Goal: Navigation & Orientation: Find specific page/section

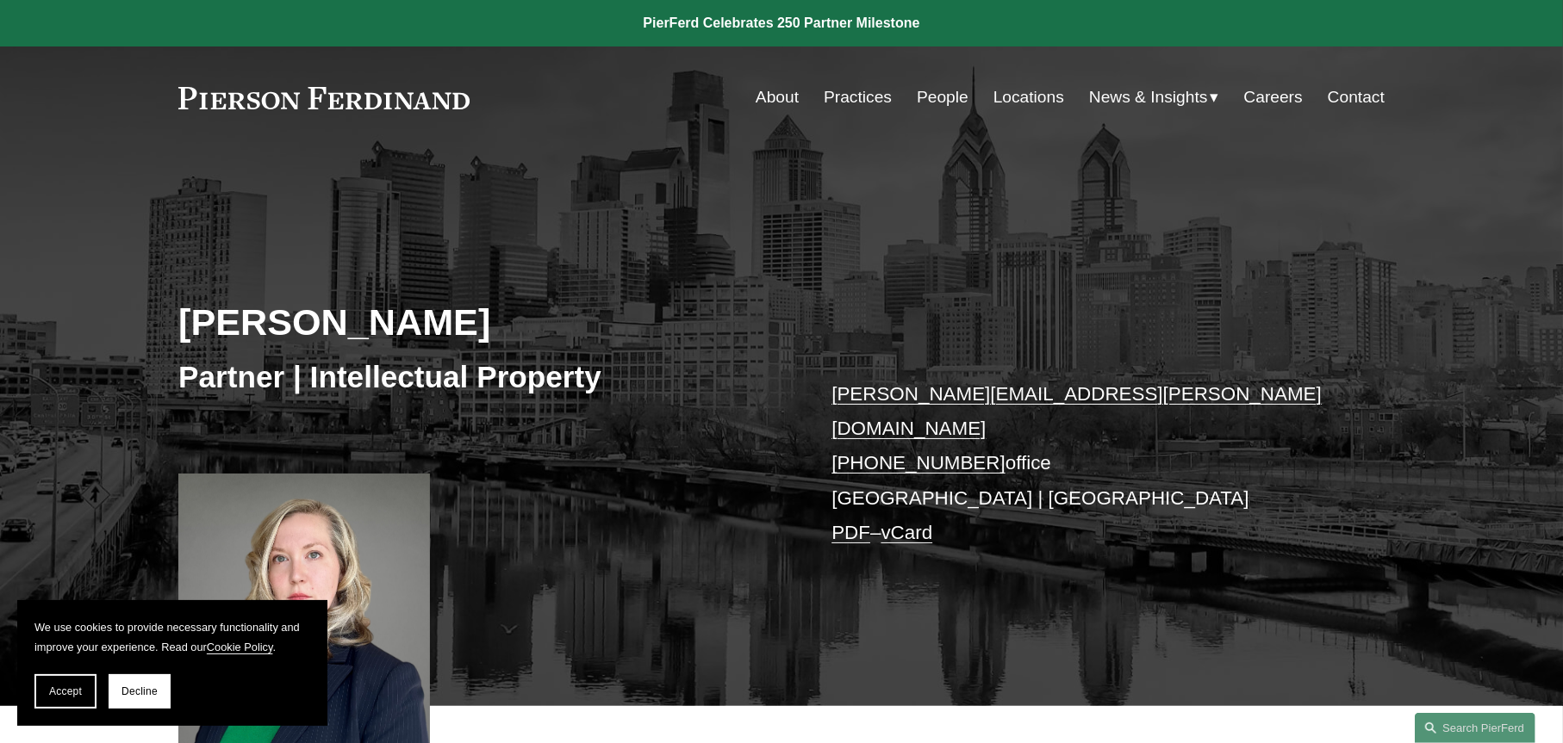
click at [824, 100] on link "Practices" at bounding box center [858, 97] width 68 height 33
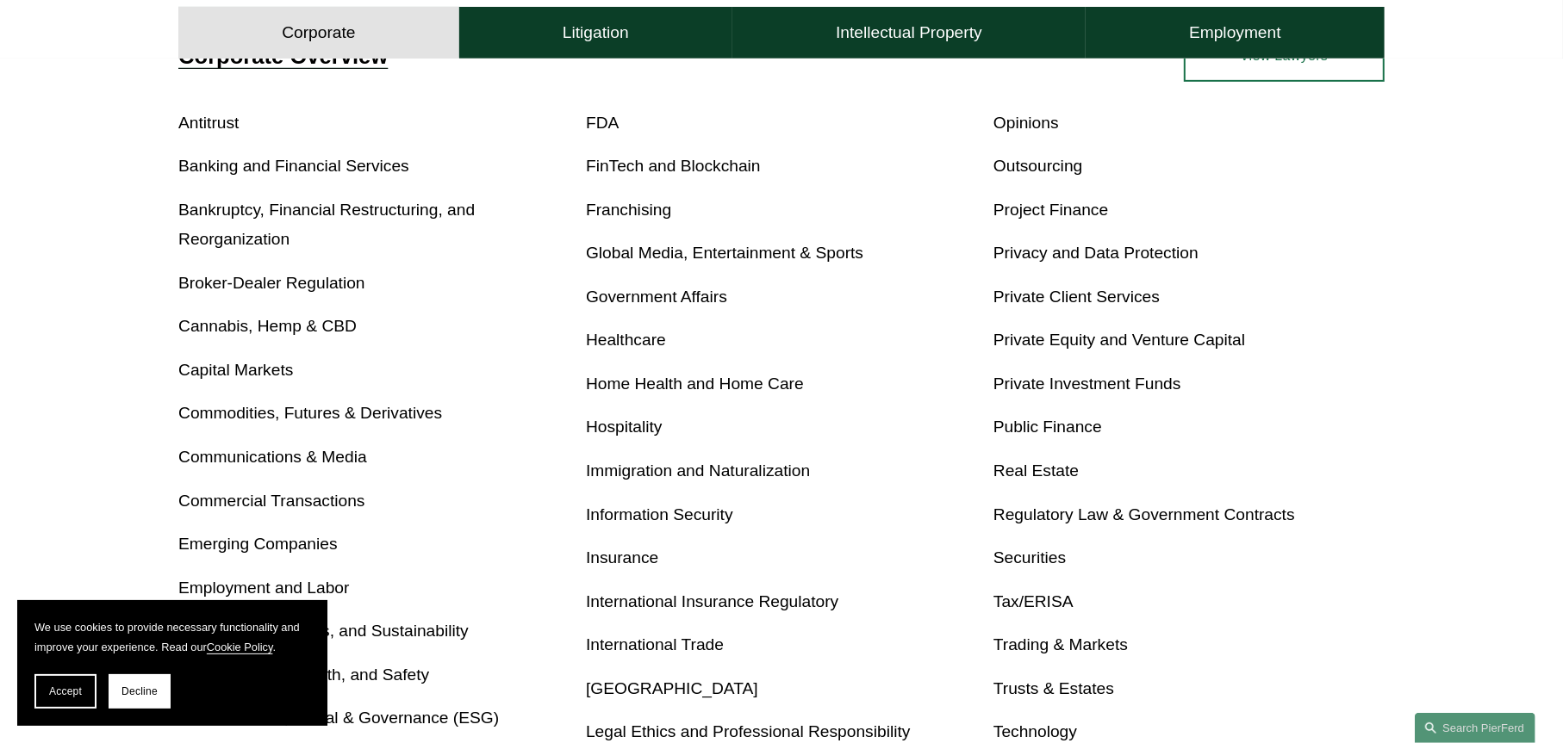
scroll to position [775, 0]
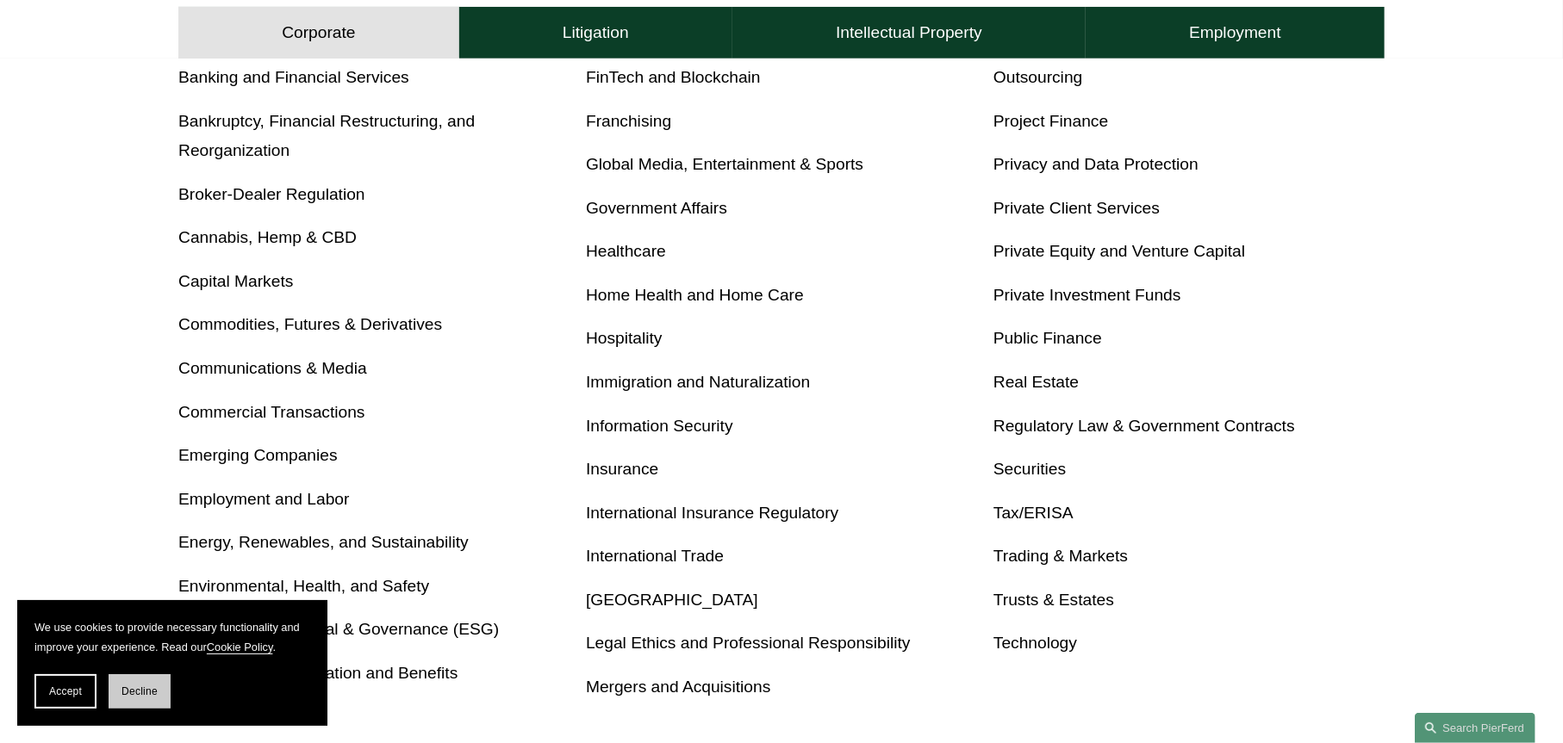
click at [136, 692] on span "Decline" at bounding box center [139, 692] width 36 height 12
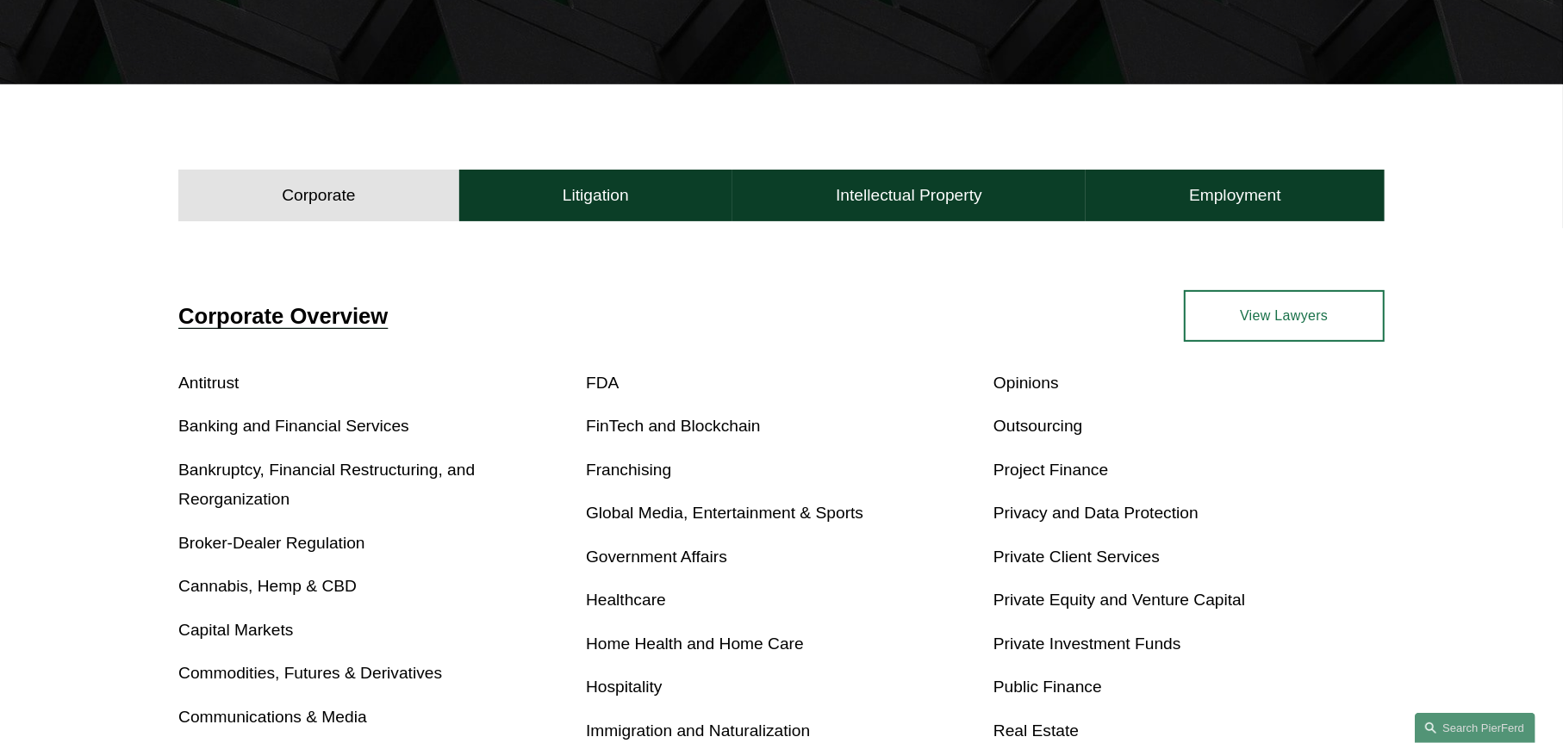
scroll to position [0, 0]
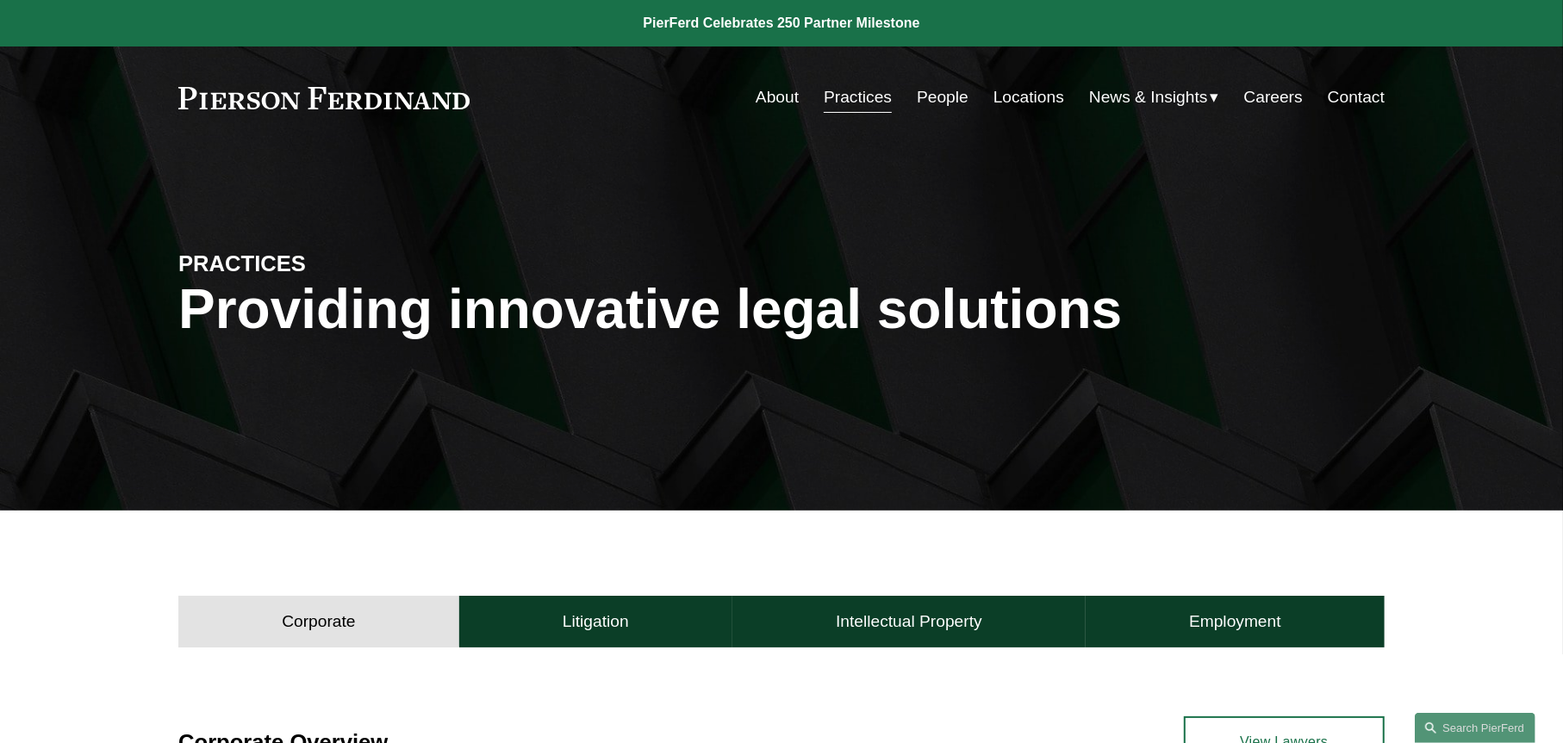
click at [932, 97] on link "People" at bounding box center [943, 97] width 52 height 33
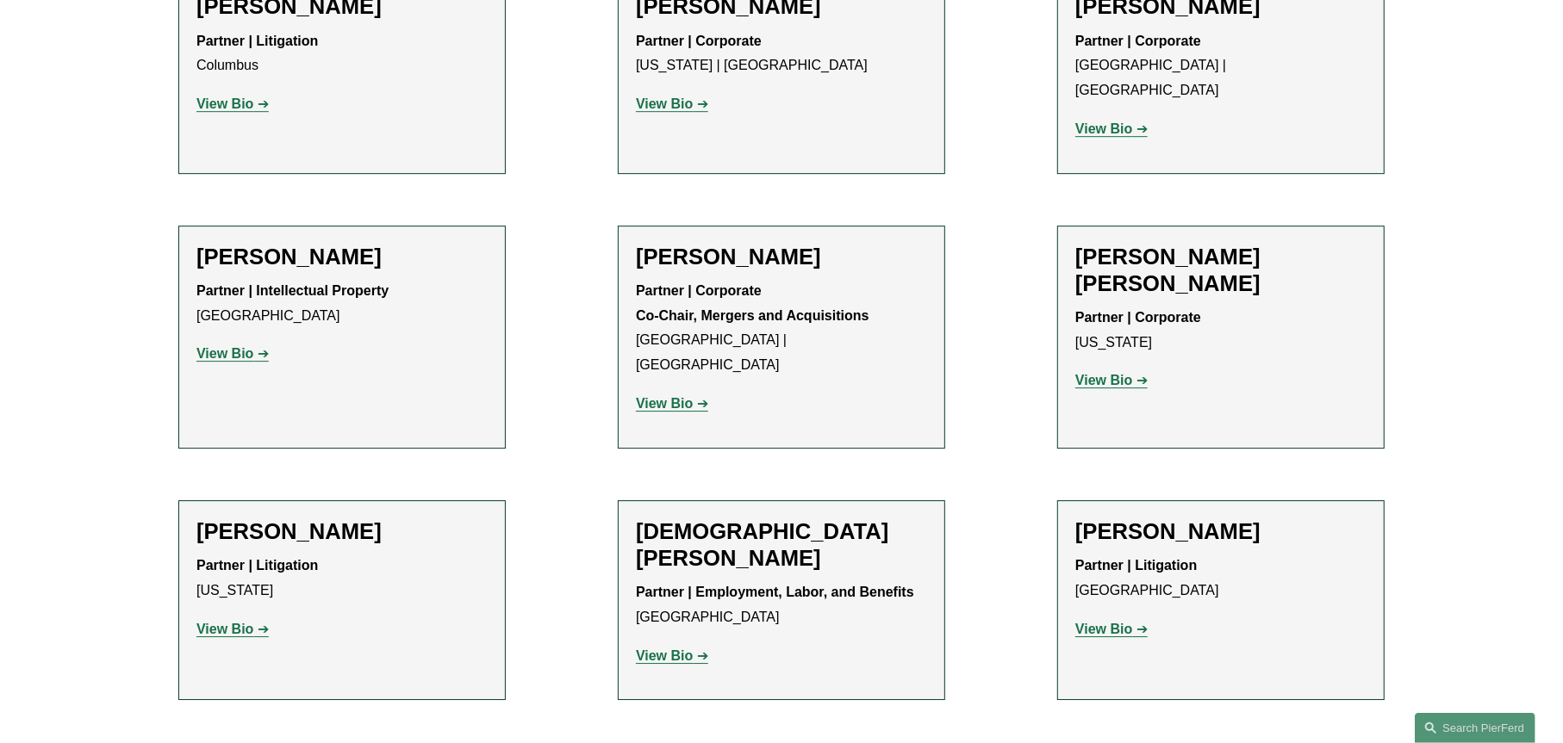
scroll to position [4824, 0]
